Goal: Task Accomplishment & Management: Use online tool/utility

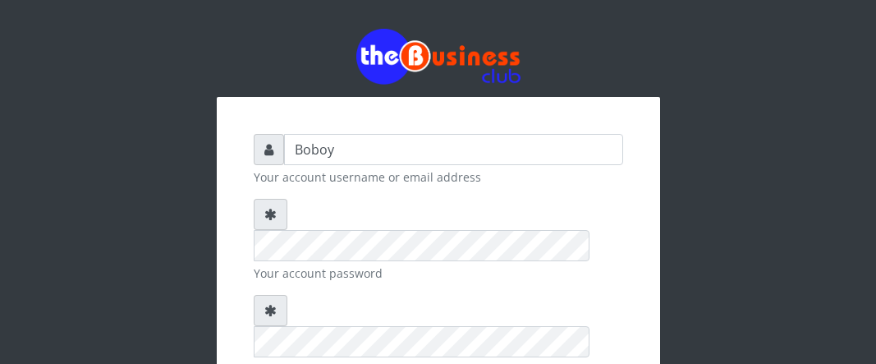
scroll to position [82, 0]
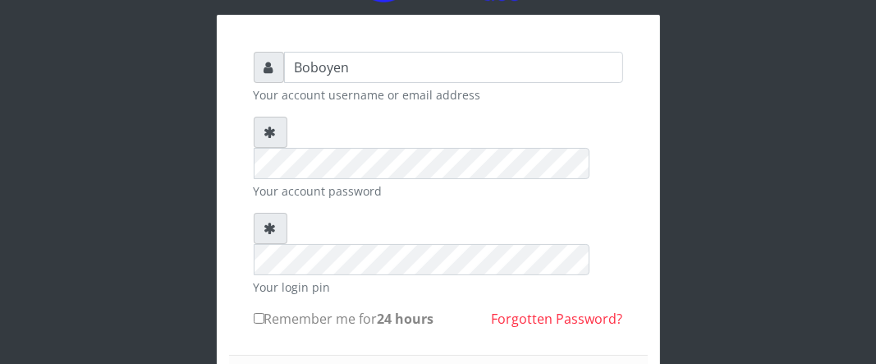
type input "Boboyen"
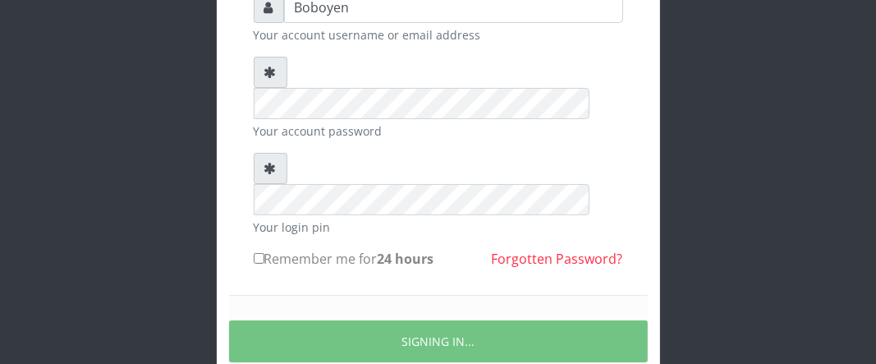
scroll to position [164, 0]
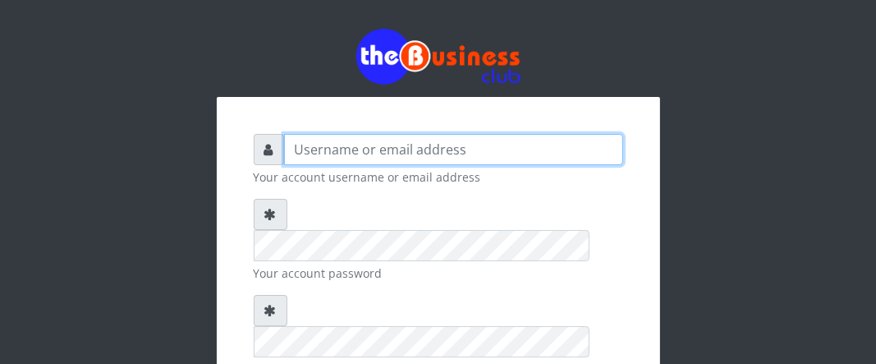
type input "Boboyen"
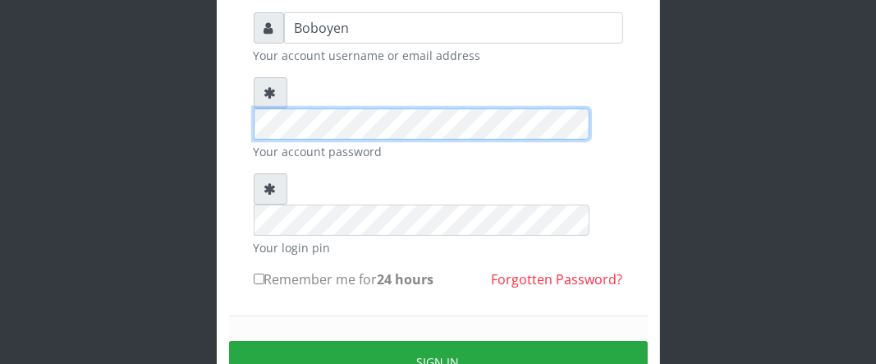
scroll to position [164, 0]
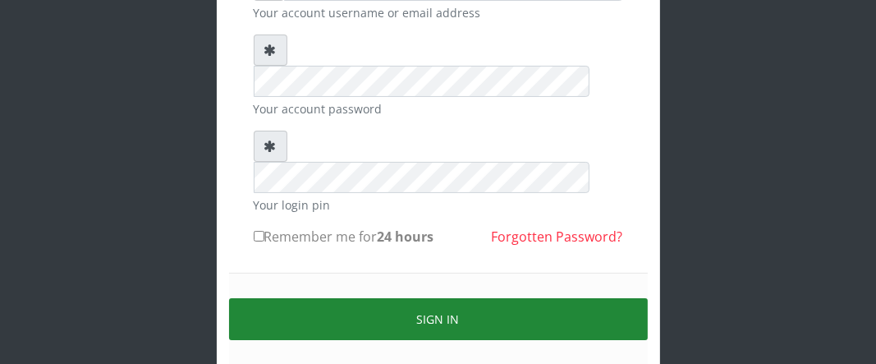
click at [416, 298] on button "Sign in" at bounding box center [438, 319] width 419 height 42
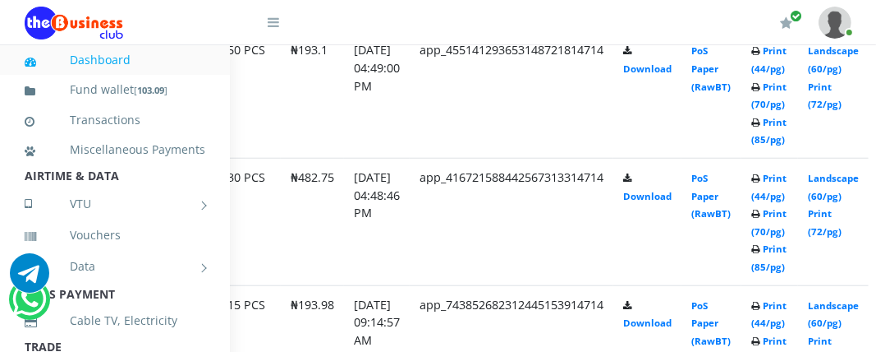
scroll to position [1017, 156]
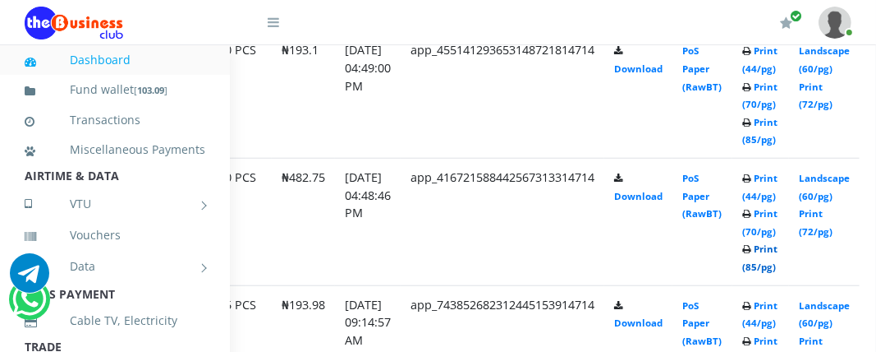
click at [778, 262] on link "Print (85/pg)" at bounding box center [759, 257] width 35 height 30
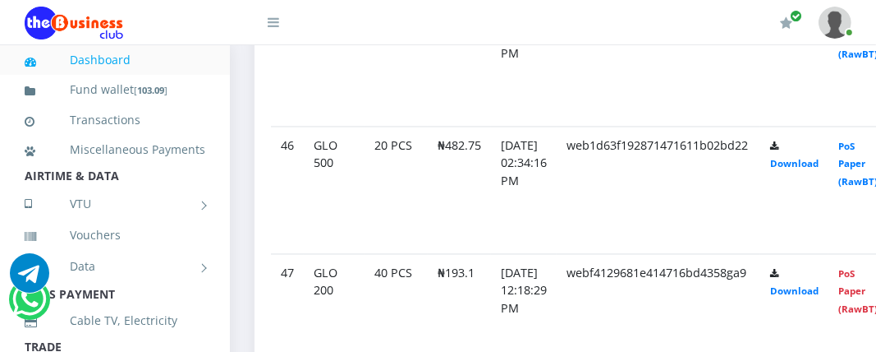
scroll to position [6566, 0]
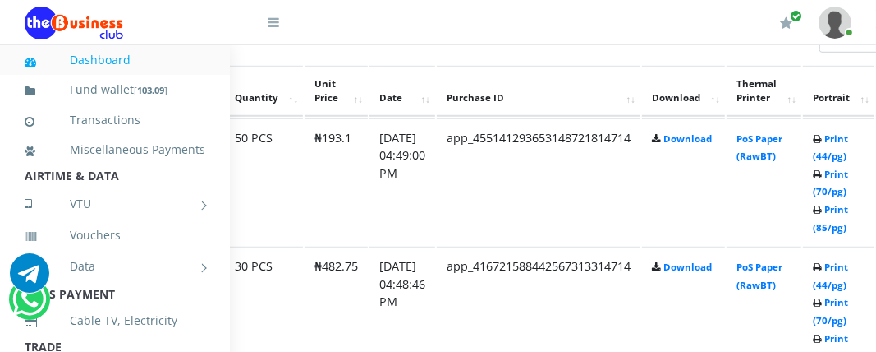
scroll to position [903, 179]
click at [848, 220] on link "Print (85/pg)" at bounding box center [830, 217] width 35 height 30
